Goal: Task Accomplishment & Management: Complete application form

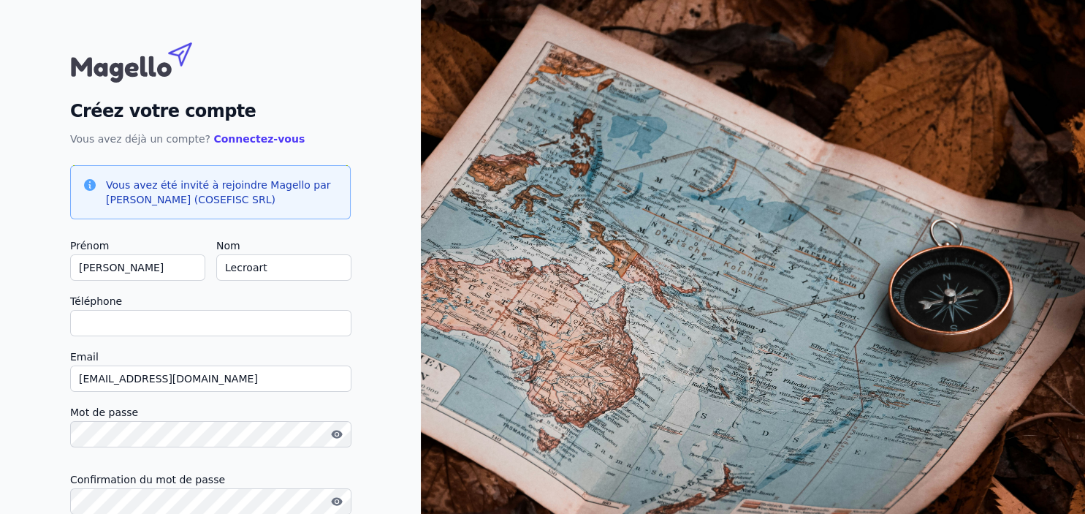
click at [165, 317] on input "Téléphone" at bounding box center [210, 323] width 281 height 26
type input "0"
checkbox input "false"
type input "0471657058"
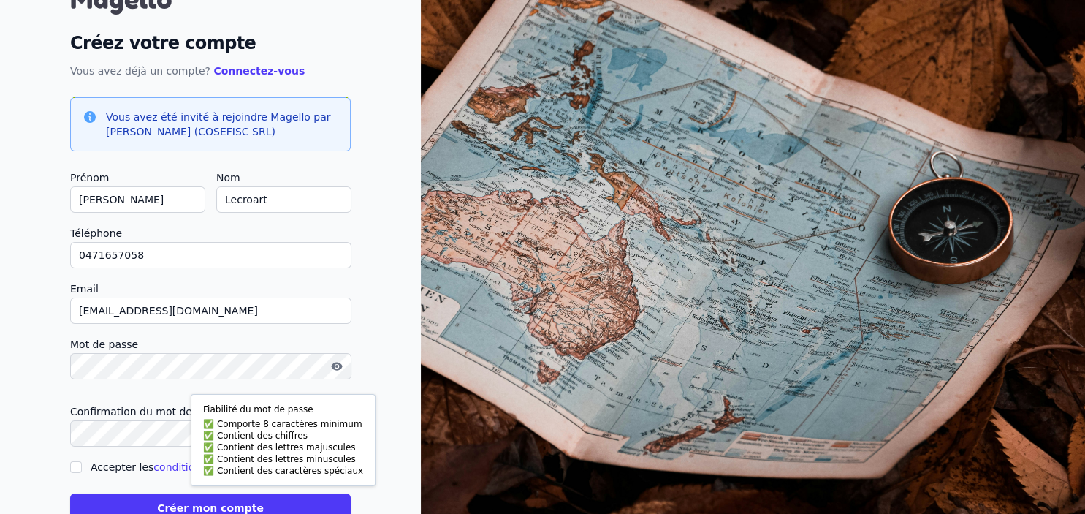
scroll to position [87, 0]
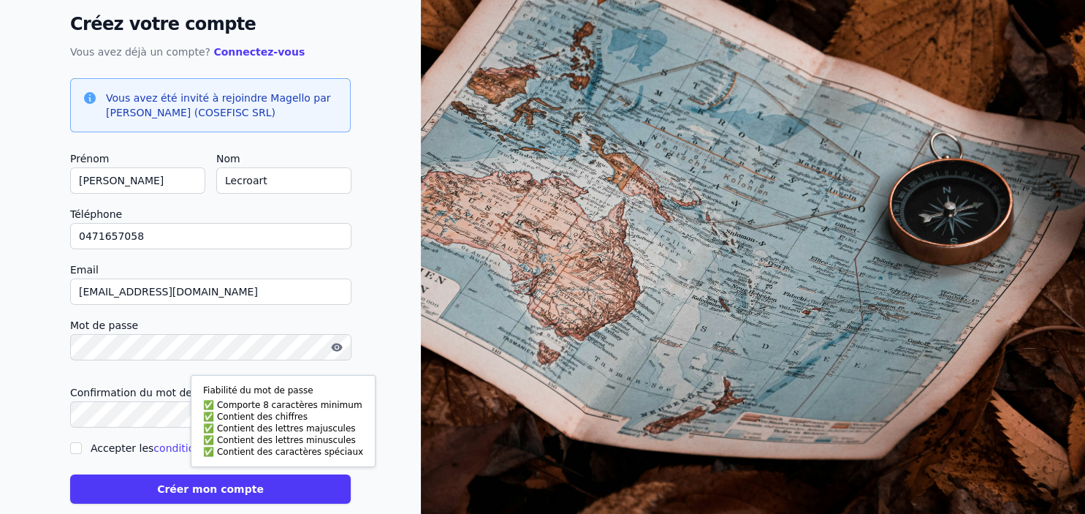
click at [95, 398] on label "Confirmation du mot de passe" at bounding box center [210, 393] width 281 height 18
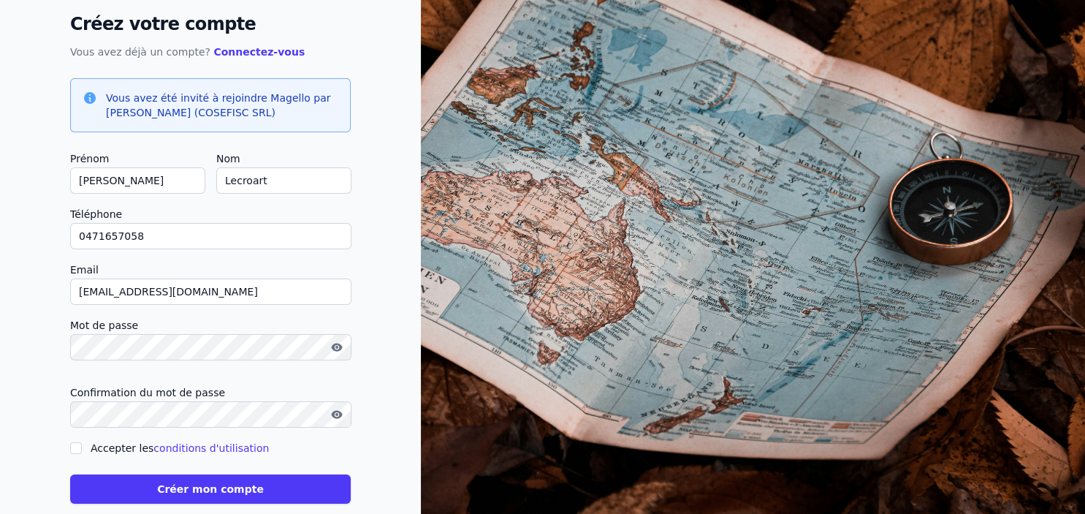
click at [204, 484] on button "Créer mon compte" at bounding box center [210, 488] width 281 height 29
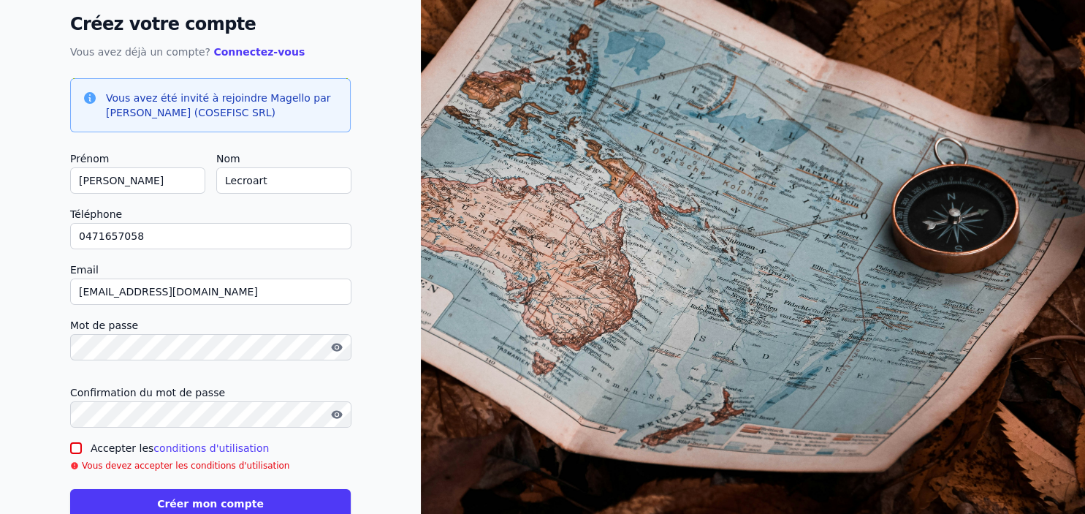
click at [77, 447] on input "Accepter les conditions d'utilisation" at bounding box center [76, 448] width 12 height 12
checkbox input "true"
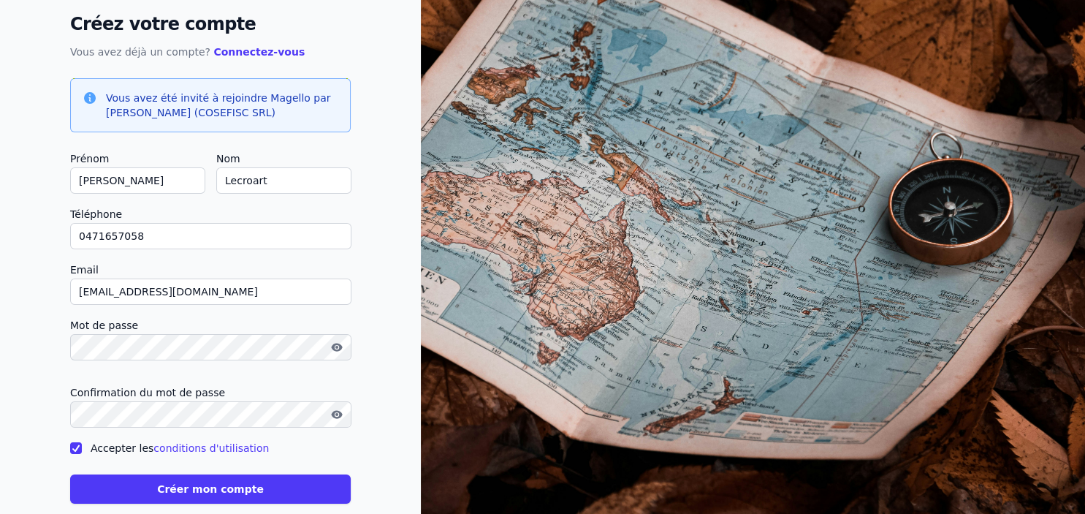
click at [183, 485] on button "Créer mon compte" at bounding box center [210, 488] width 281 height 29
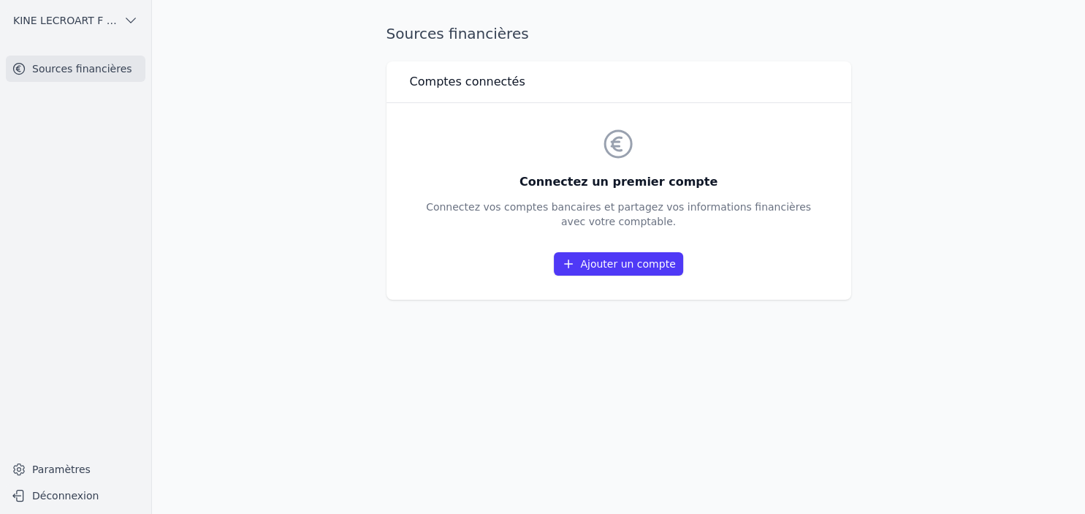
click at [624, 267] on link "Ajouter un compte" at bounding box center [618, 263] width 129 height 23
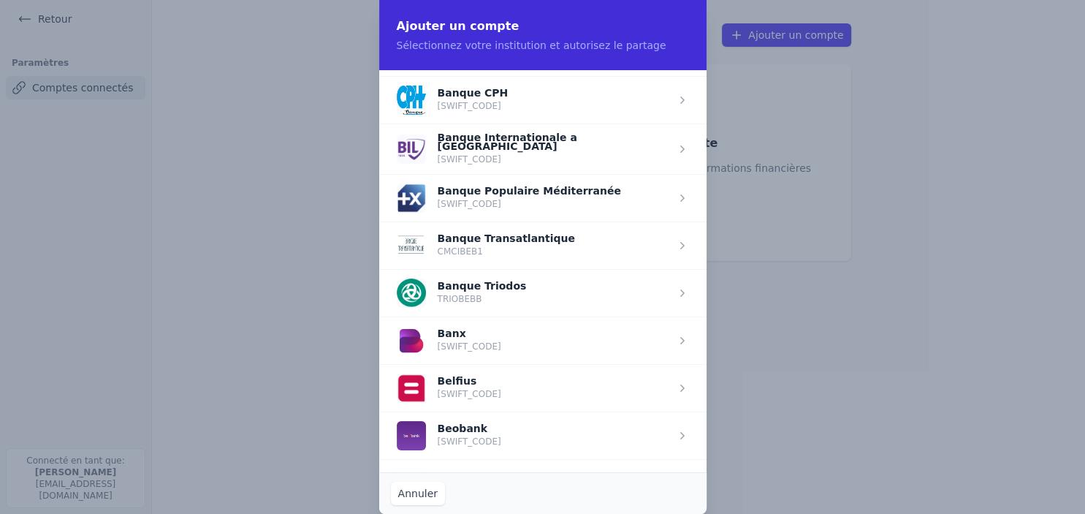
scroll to position [371, 0]
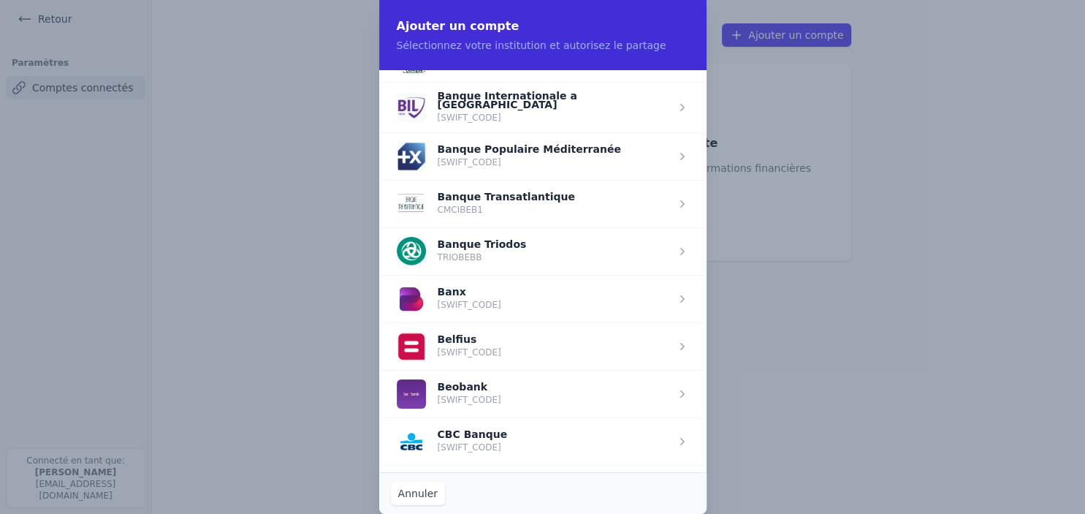
click at [497, 448] on span "button" at bounding box center [542, 441] width 327 height 48
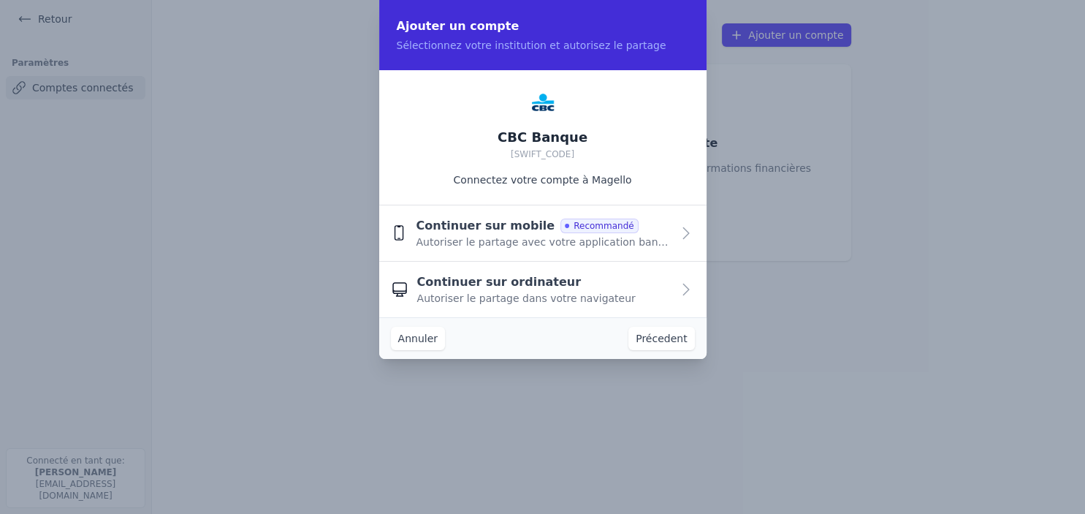
scroll to position [0, 0]
click at [398, 235] on icon "button" at bounding box center [399, 233] width 17 height 18
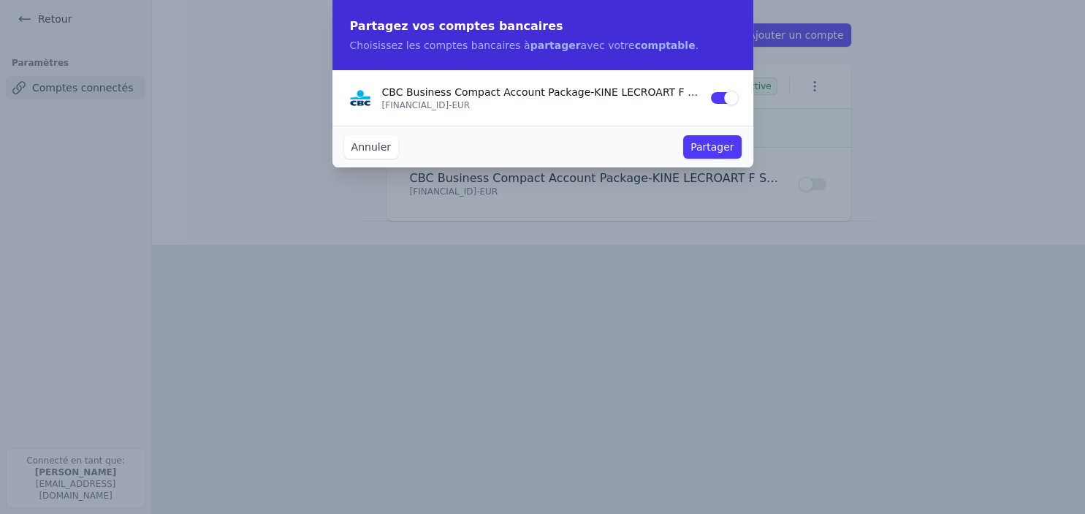
click at [728, 145] on button "Partager" at bounding box center [712, 146] width 58 height 23
